Goal: Task Accomplishment & Management: Complete application form

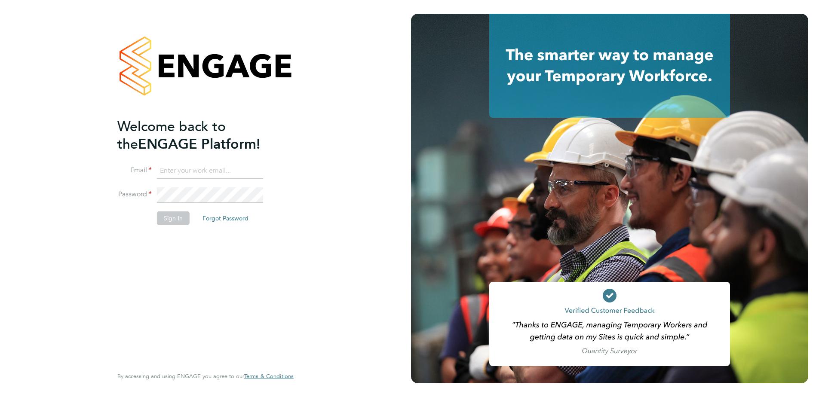
type input "flynn.steel@vistry.co.uk"
click at [176, 218] on button "Sign In" at bounding box center [173, 219] width 33 height 14
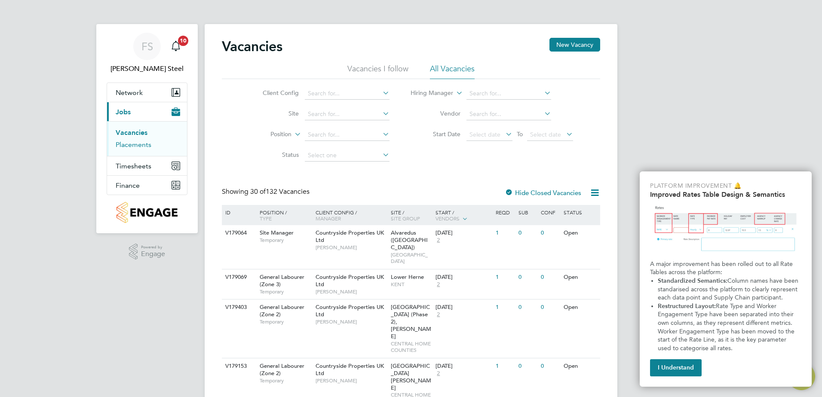
click at [142, 143] on link "Placements" at bounding box center [134, 145] width 36 height 8
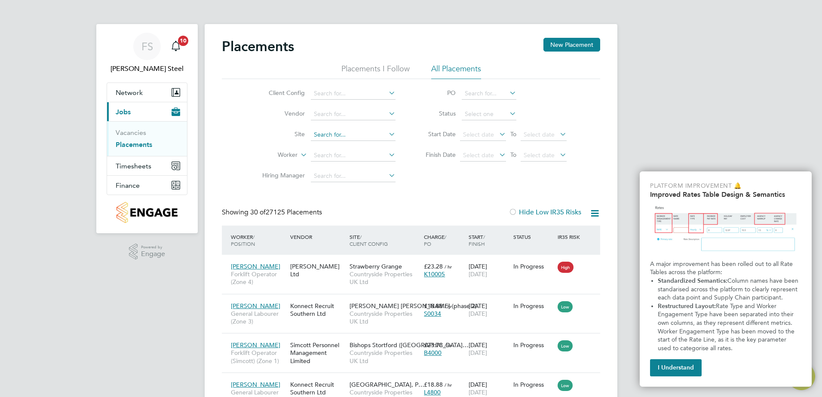
click at [353, 134] on input at bounding box center [353, 135] width 85 height 12
click at [357, 143] on li "Priors Hall Park, Corby" at bounding box center [354, 147] width 88 height 12
type input "[GEOGRAPHIC_DATA], [GEOGRAPHIC_DATA]"
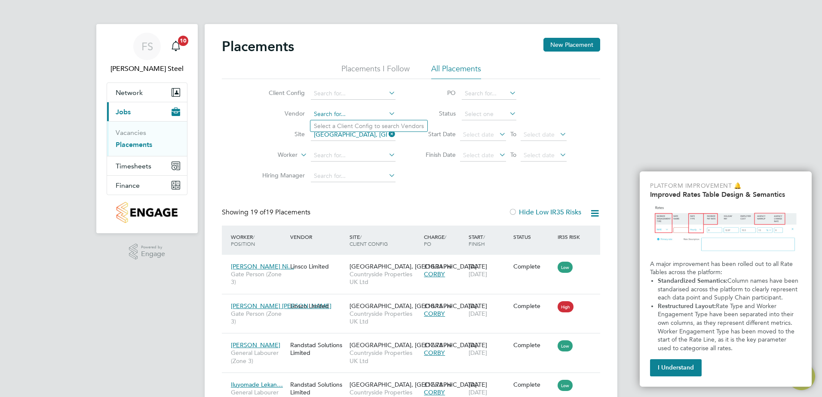
click at [345, 111] on input at bounding box center [353, 114] width 85 height 12
type input "r"
click at [362, 114] on input at bounding box center [353, 114] width 85 height 12
click at [362, 95] on input at bounding box center [353, 94] width 85 height 12
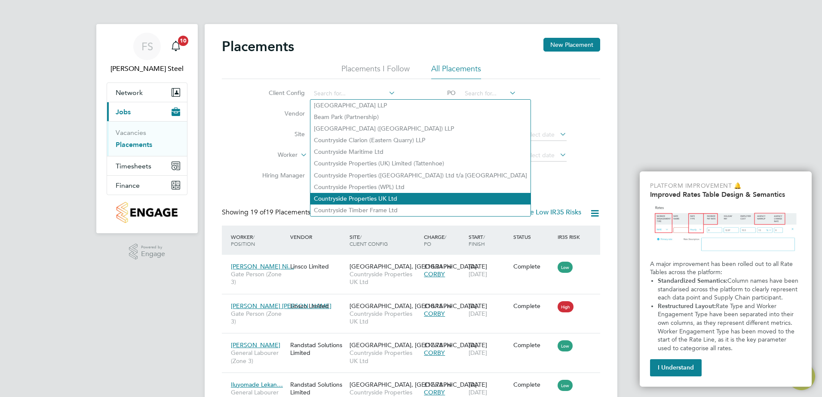
click at [373, 196] on li "Countryside Properties UK Ltd" at bounding box center [420, 199] width 220 height 12
type input "Countryside Properties UK Ltd"
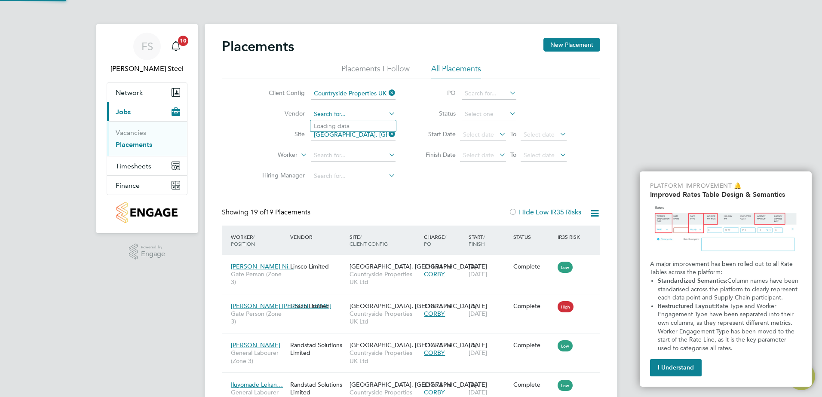
click at [352, 118] on input at bounding box center [353, 114] width 85 height 12
click at [353, 126] on li "Rand stad Solutions Limited" at bounding box center [353, 126] width 86 height 12
type input "Randstad Solutions Limited"
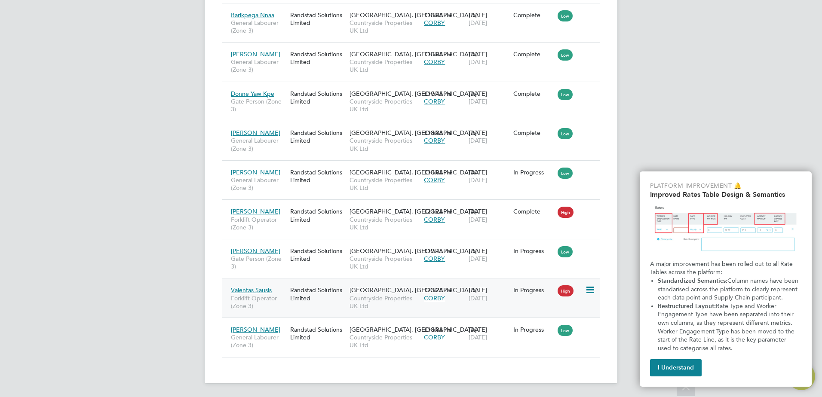
click at [594, 287] on icon at bounding box center [589, 290] width 9 height 10
click at [553, 312] on li "Show change log" at bounding box center [563, 310] width 61 height 12
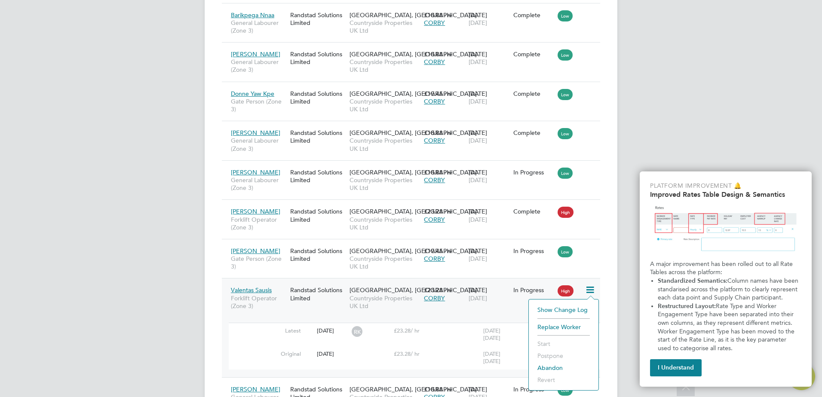
click at [525, 283] on div "In Progress" at bounding box center [533, 290] width 45 height 16
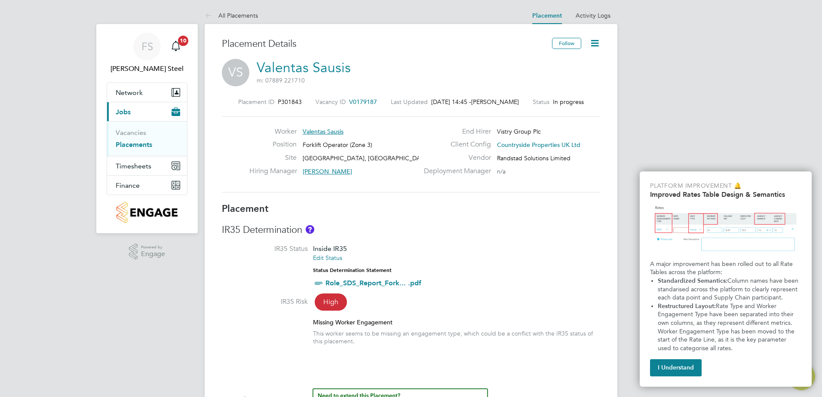
click at [593, 45] on icon at bounding box center [595, 43] width 11 height 11
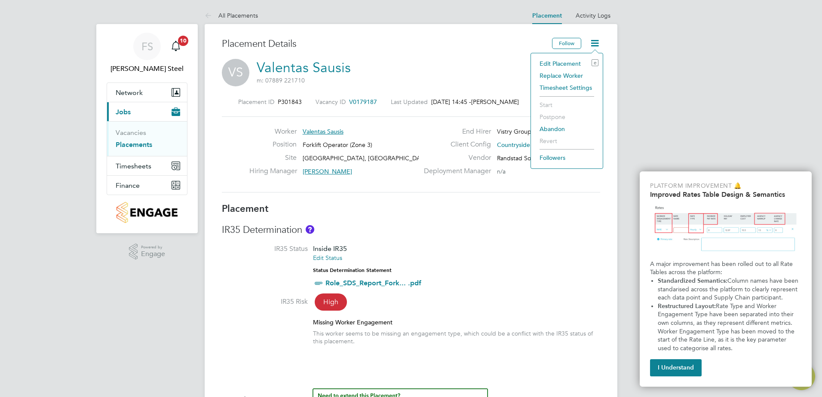
click at [593, 45] on icon at bounding box center [595, 43] width 11 height 11
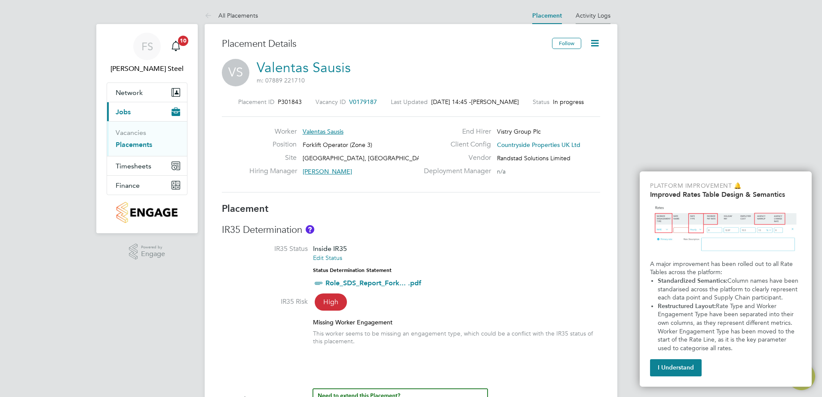
click at [602, 12] on link "Activity Logs" at bounding box center [593, 16] width 35 height 8
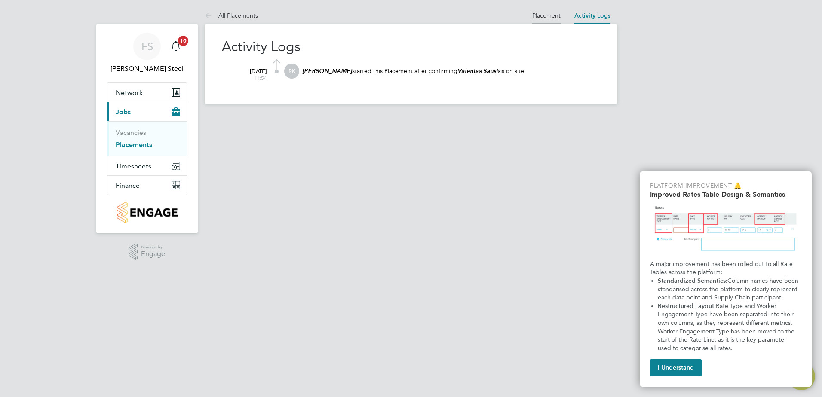
click at [553, 12] on link "Placement" at bounding box center [546, 16] width 28 height 8
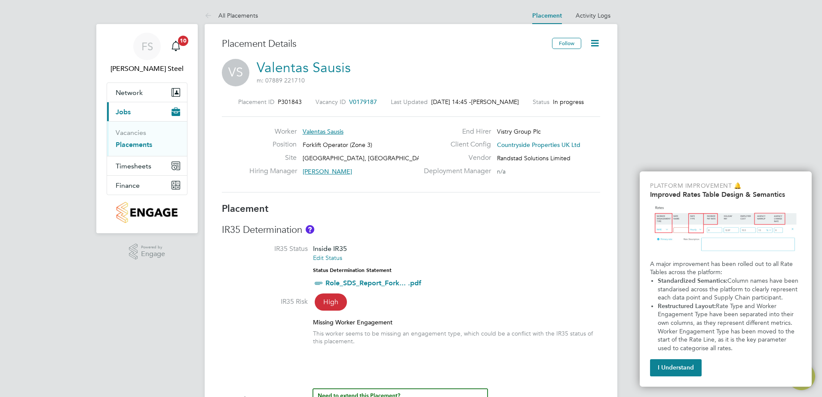
click at [591, 46] on icon at bounding box center [595, 43] width 11 height 11
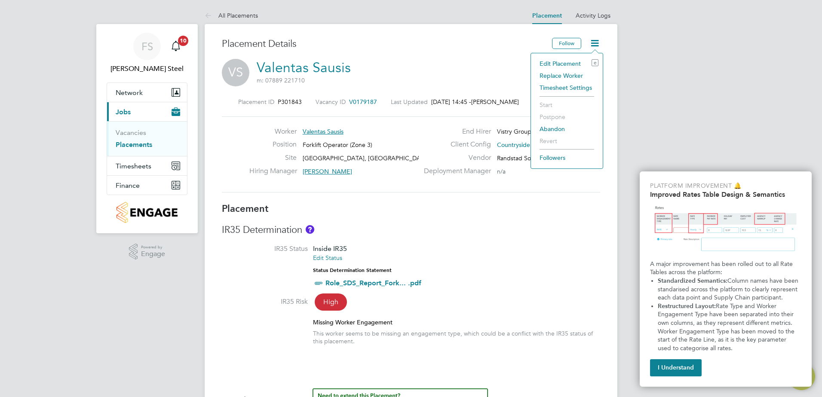
click at [561, 72] on li "Replace Worker" at bounding box center [566, 76] width 63 height 12
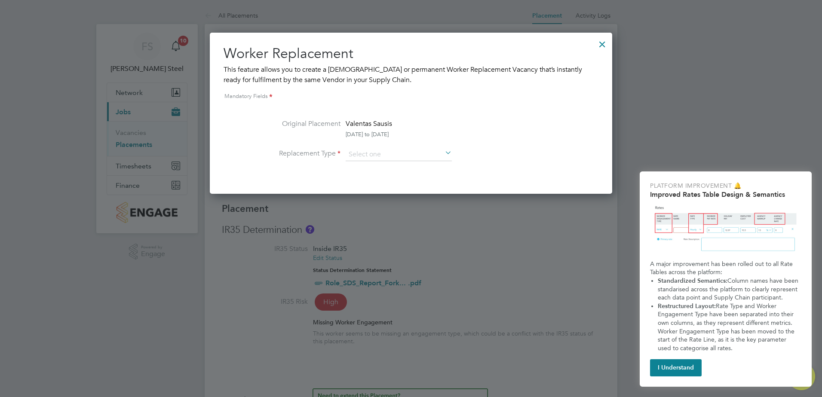
click at [388, 144] on li "Original Placement Valentas Sausis [DATE] to [DATE]" at bounding box center [411, 134] width 313 height 30
click at [383, 150] on input at bounding box center [399, 154] width 106 height 13
click at [381, 170] on li "Temporary" at bounding box center [398, 166] width 107 height 11
type input "Temporary"
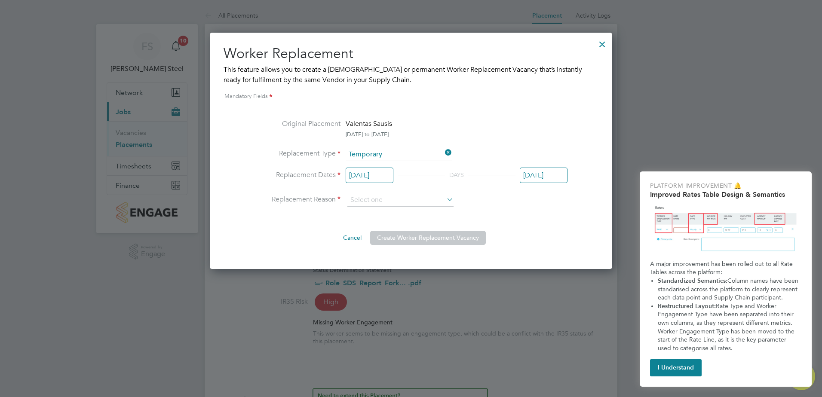
click at [443, 151] on icon at bounding box center [443, 153] width 0 height 12
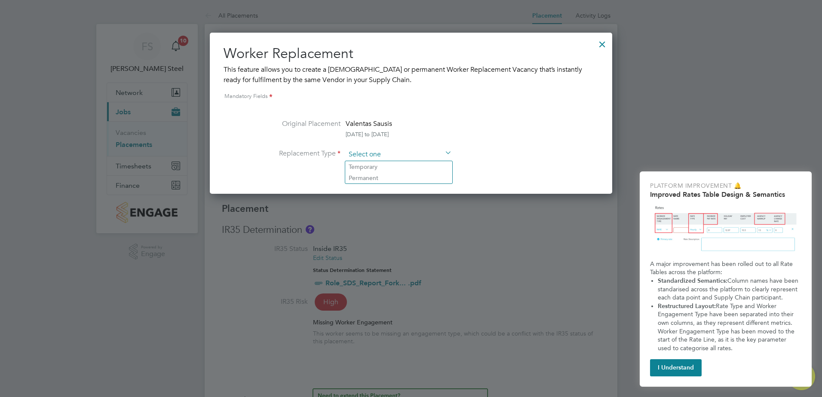
click at [404, 151] on input at bounding box center [399, 154] width 106 height 13
click at [392, 178] on li "Permanent" at bounding box center [398, 177] width 107 height 11
type input "Permanent"
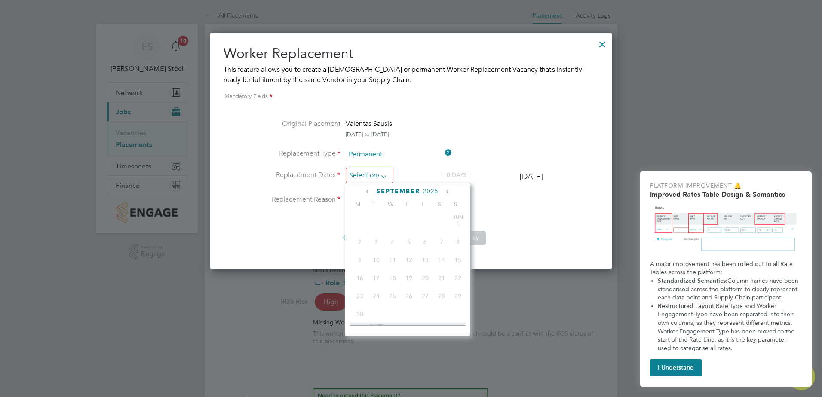
click at [384, 172] on input at bounding box center [370, 176] width 48 height 16
click at [361, 258] on span "[DATE]" at bounding box center [360, 253] width 16 height 16
type input "[DATE]"
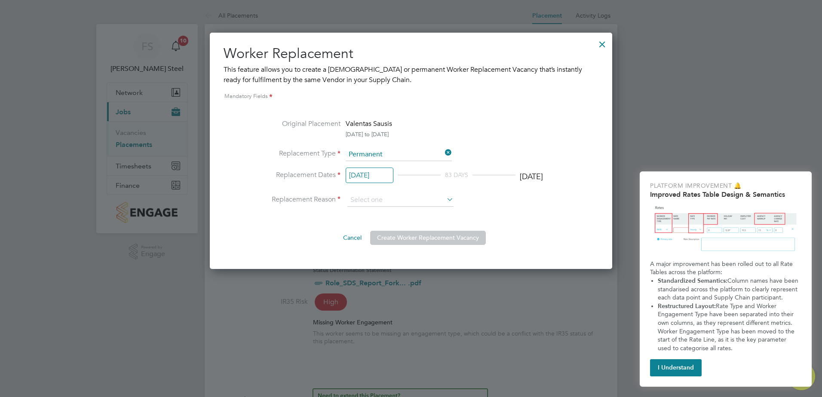
click at [543, 175] on div "[DATE]" at bounding box center [531, 177] width 23 height 10
click at [403, 202] on input at bounding box center [400, 200] width 106 height 13
click at [377, 212] on li "New job" at bounding box center [400, 212] width 107 height 11
type input "New job"
click at [441, 238] on button "Create Worker Replacement Vacancy" at bounding box center [428, 238] width 116 height 14
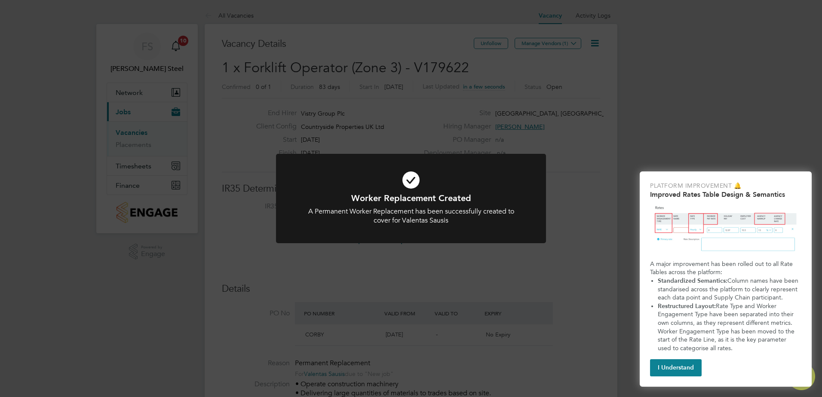
scroll to position [15, 81]
click at [472, 197] on h1 "Worker Replacement Created" at bounding box center [411, 198] width 224 height 11
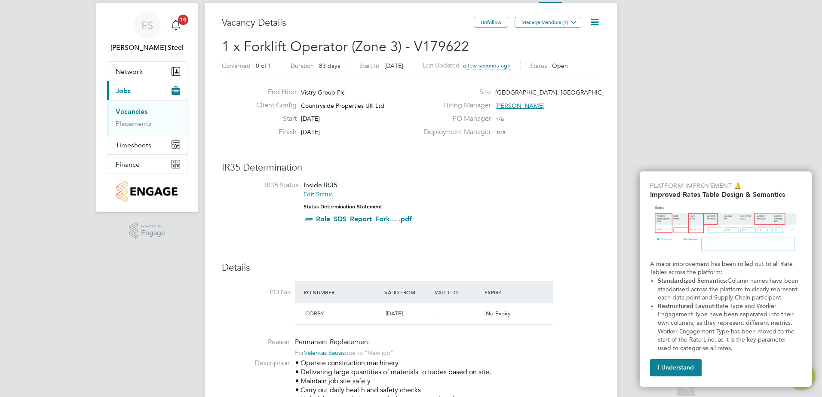
scroll to position [0, 0]
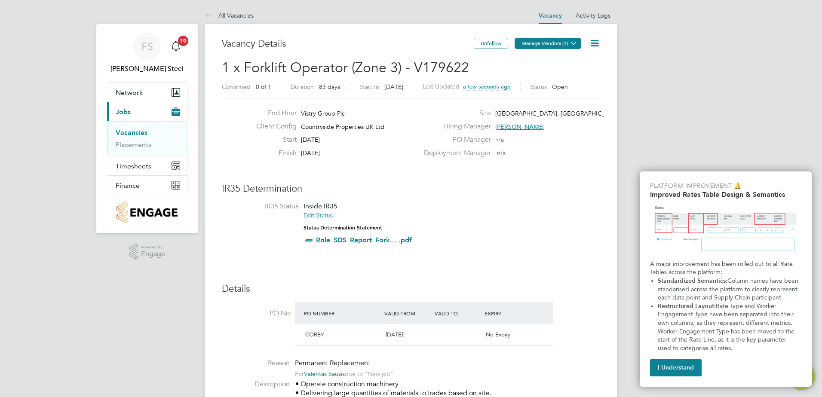
click at [550, 38] on button "Manage Vendors (1)" at bounding box center [548, 43] width 67 height 11
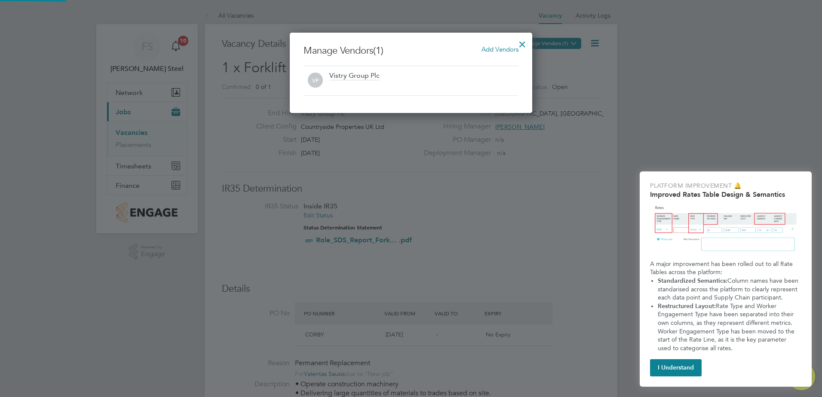
scroll to position [80, 243]
click at [503, 52] on span "Add Vendors" at bounding box center [500, 49] width 37 height 8
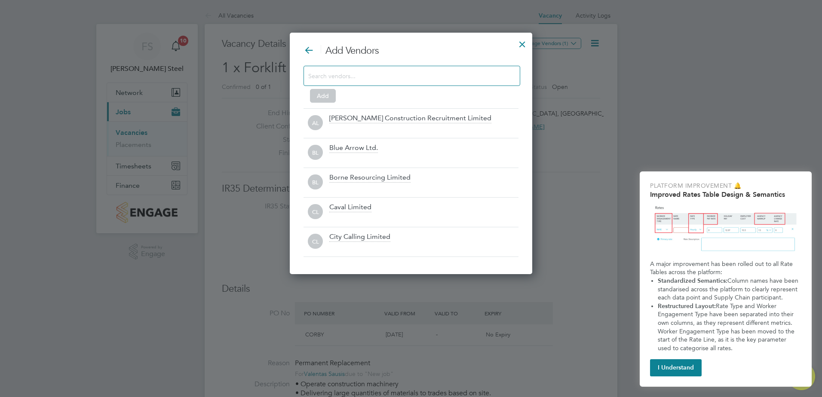
scroll to position [242, 243]
click at [333, 77] on input at bounding box center [405, 75] width 194 height 11
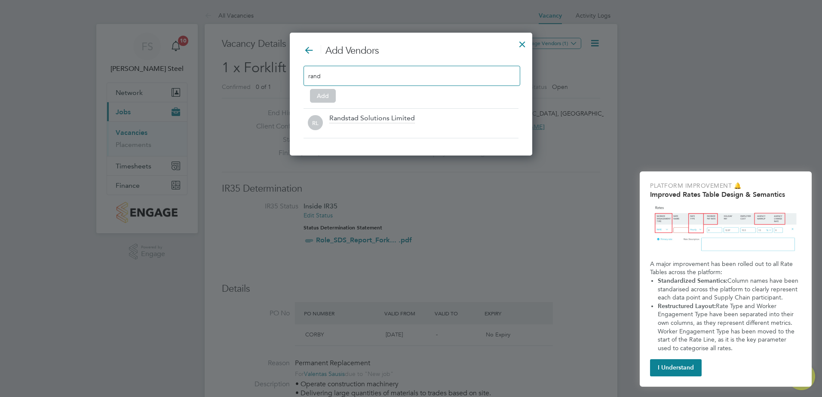
scroll to position [123, 243]
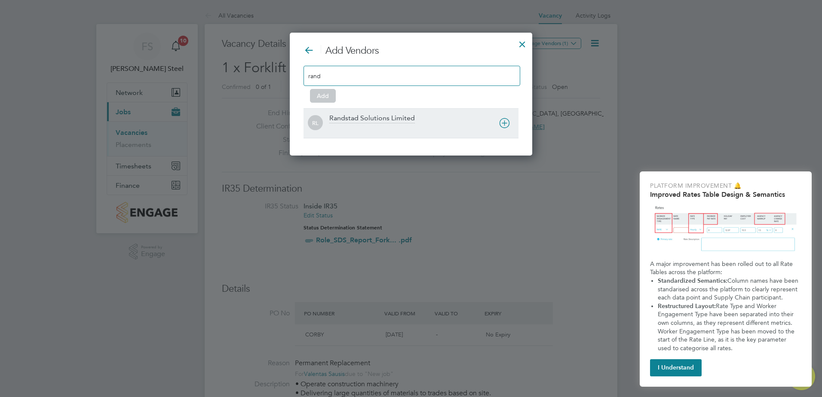
type input "rand"
click at [360, 119] on div "Randstad Solutions Limited" at bounding box center [372, 118] width 86 height 9
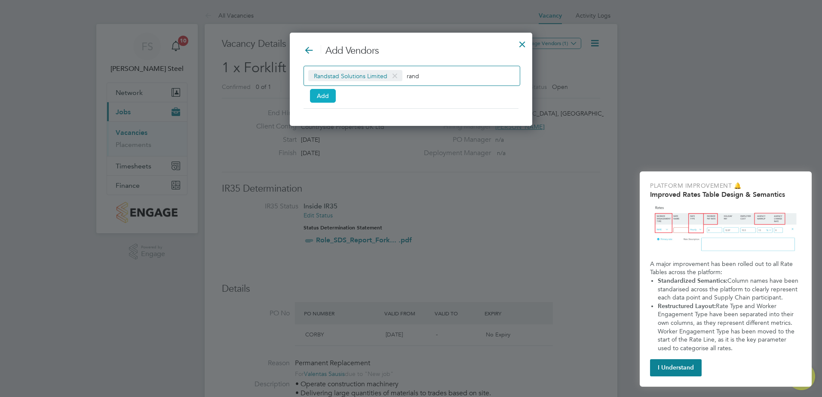
click at [326, 99] on button "Add" at bounding box center [323, 96] width 26 height 14
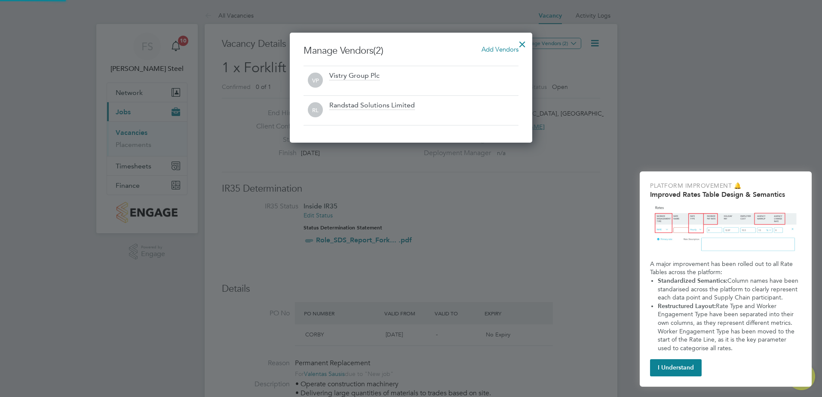
scroll to position [110, 243]
click at [519, 43] on div at bounding box center [522, 41] width 15 height 15
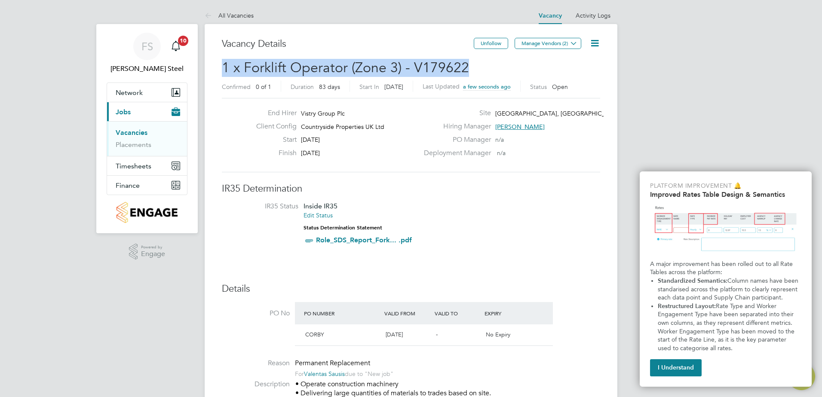
drag, startPoint x: 471, startPoint y: 66, endPoint x: 224, endPoint y: 71, distance: 246.4
click at [224, 71] on h2 "1 x Forklift Operator (Zone 3) - V179622 Confirmed 0 of 1 Duration 83 days Star…" at bounding box center [411, 77] width 378 height 36
copy span "1 x Forklift Operator (Zone 3) - V179622"
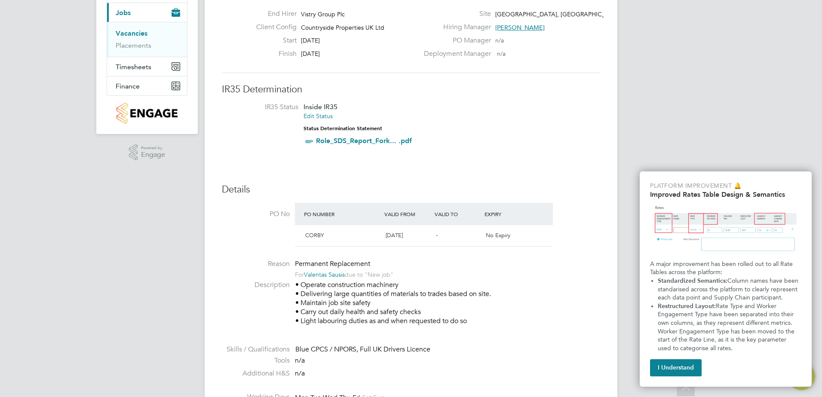
scroll to position [0, 0]
